Goal: Ask a question: Seek information or help from site administrators or community

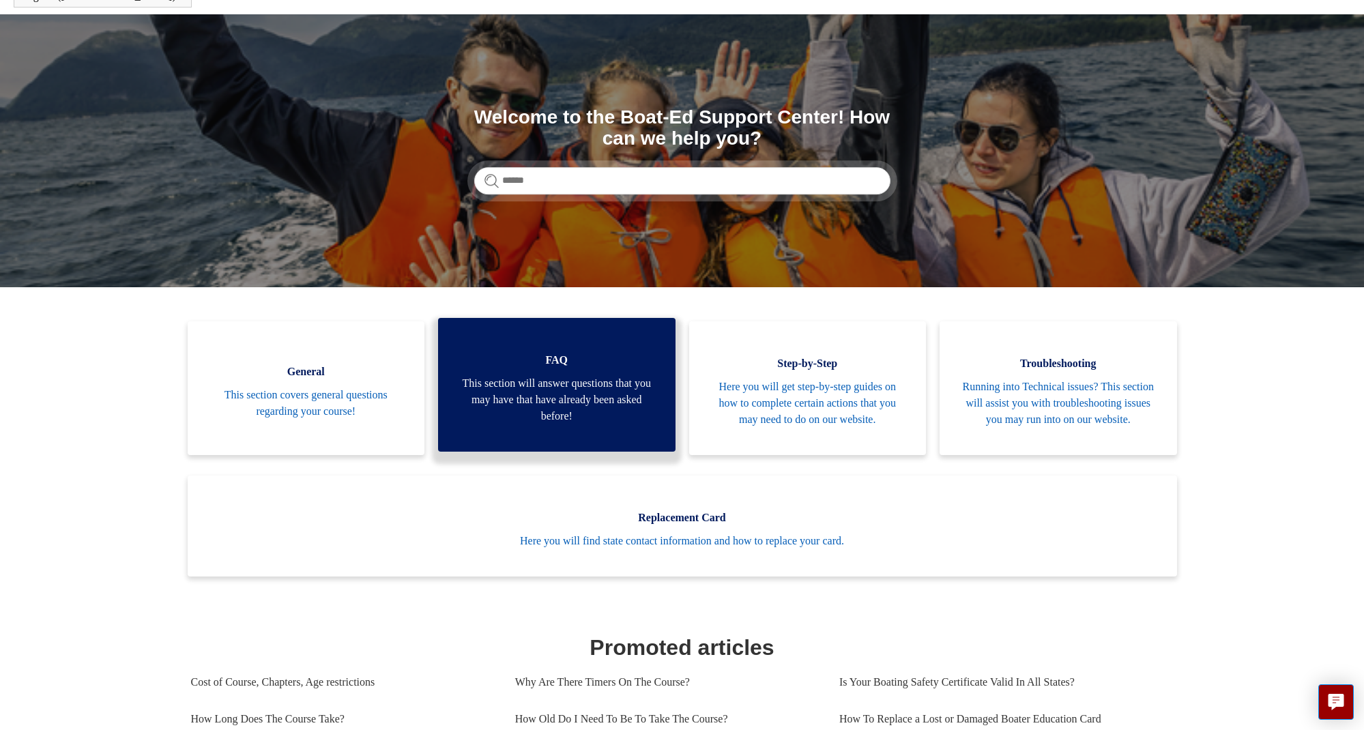
scroll to position [111, 0]
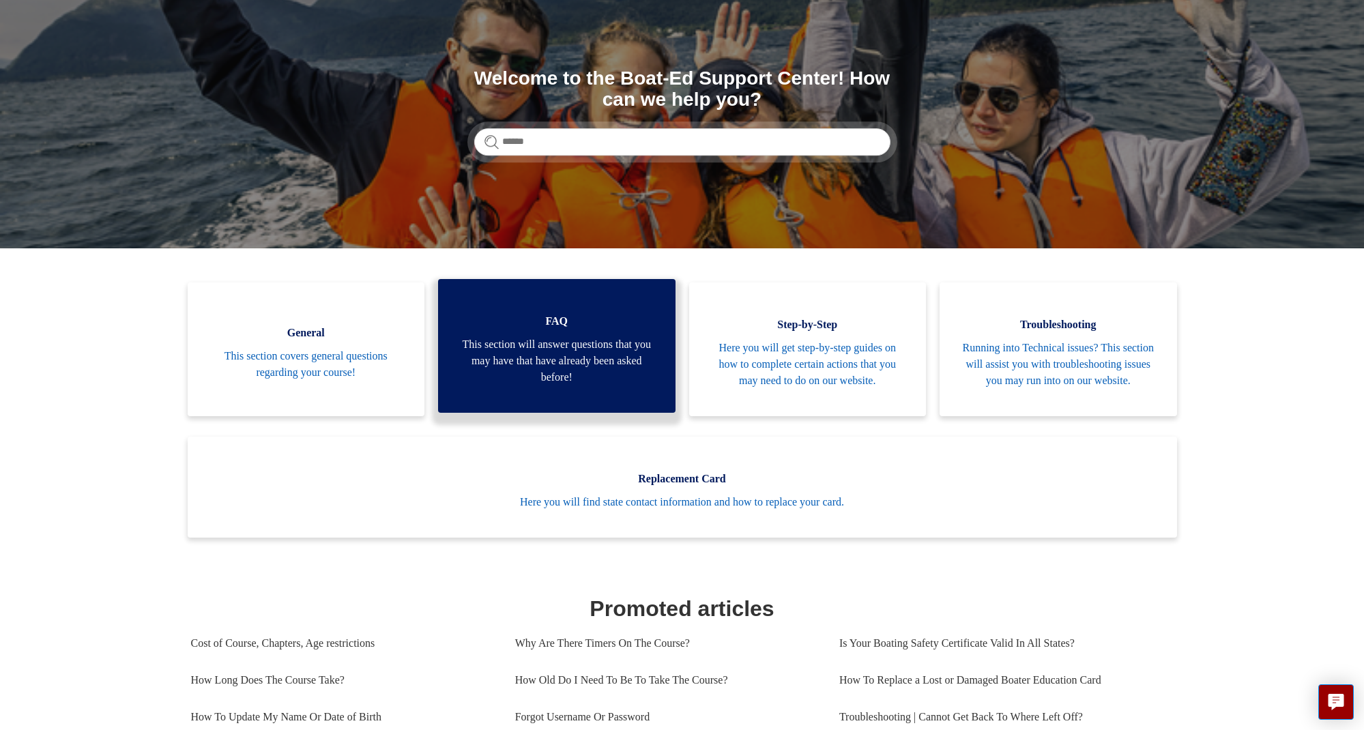
click at [563, 386] on span "This section will answer questions that you may have that have already been ask…" at bounding box center [557, 360] width 197 height 49
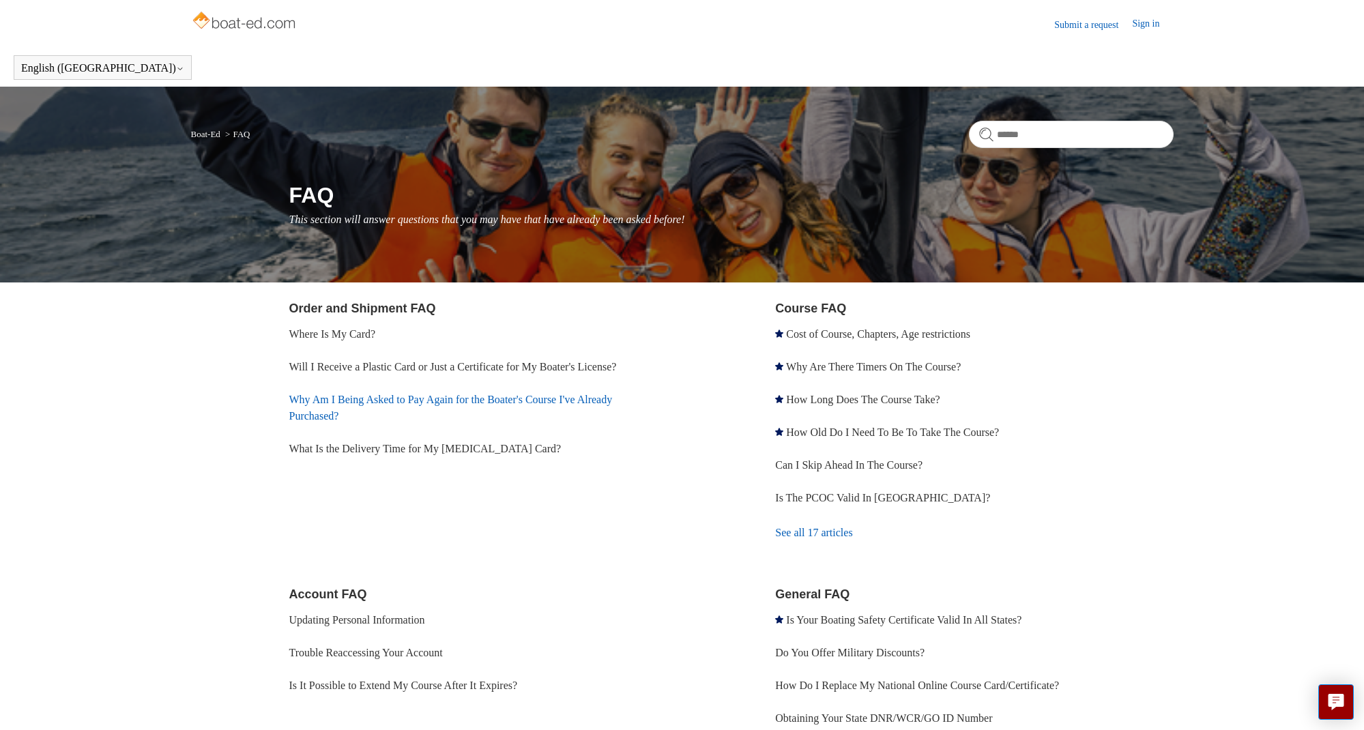
click at [402, 401] on link "Why Am I Being Asked to Pay Again for the Boater's Course I've Already Purchase…" at bounding box center [450, 408] width 323 height 28
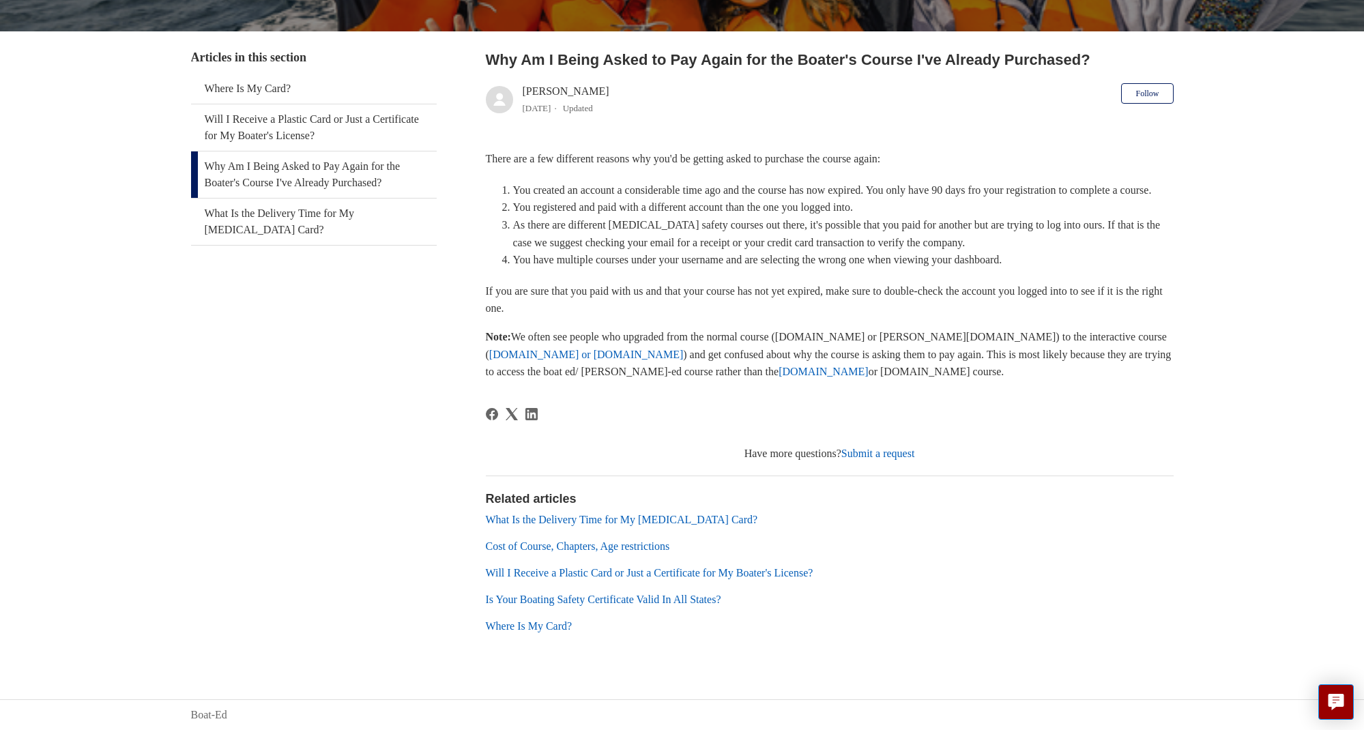
scroll to position [245, 0]
click at [882, 452] on link "Submit a request" at bounding box center [878, 454] width 74 height 12
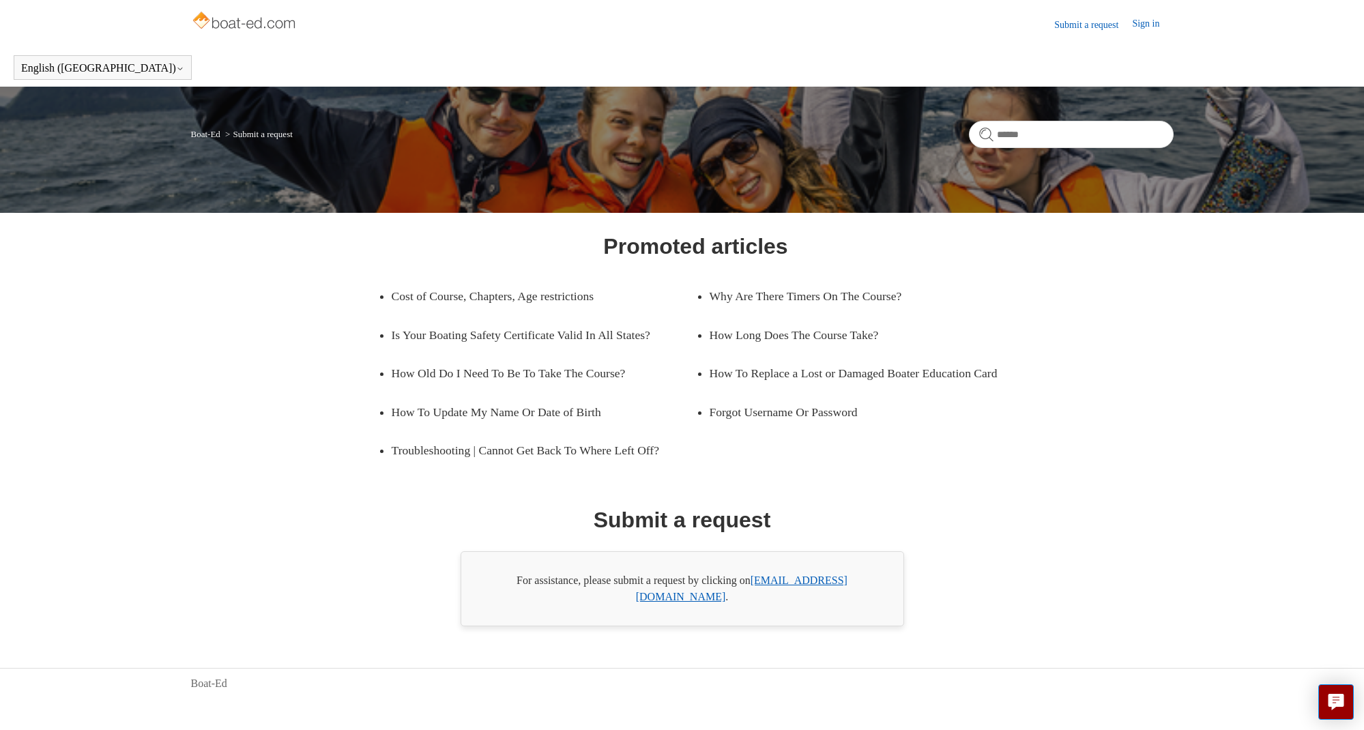
click at [794, 598] on link "support@boat-ed.com" at bounding box center [742, 589] width 212 height 28
click at [1146, 24] on link "Sign in" at bounding box center [1152, 24] width 41 height 16
